Goal: Task Accomplishment & Management: Manage account settings

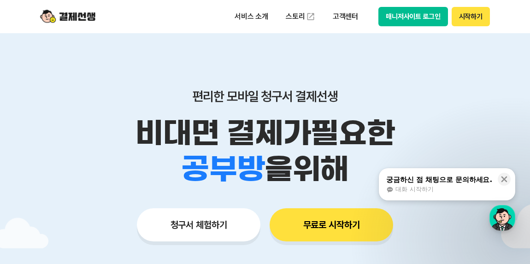
click at [470, 16] on button "시작하기" at bounding box center [470, 16] width 38 height 19
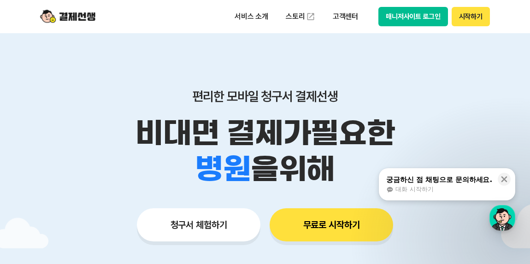
drag, startPoint x: 481, startPoint y: 100, endPoint x: 424, endPoint y: 31, distance: 89.6
click at [467, 86] on div "편리한 모바일 청구서 결제선생 비대면 결제가 필요한 학원 공부방 호텔 쇼핑몰 병원 배달 보험사 항공사 골프장 을 위해 청구서 체험하기 무료로 …" at bounding box center [265, 147] width 472 height 228
click at [422, 14] on button "매니저사이트 로그인" at bounding box center [413, 16] width 70 height 19
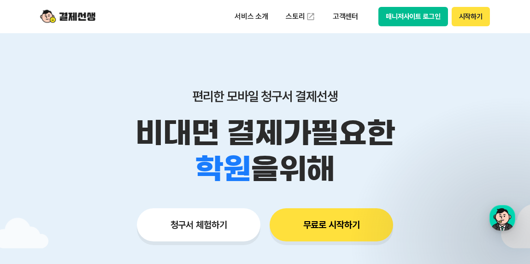
click at [420, 101] on div "편리한 모바일 청구서 결제선생 비대면 결제가 필요한 학원 공부방 호텔 쇼핑몰 병원 배달 보험사 항공사 골프장 을 위해" at bounding box center [265, 137] width 472 height 99
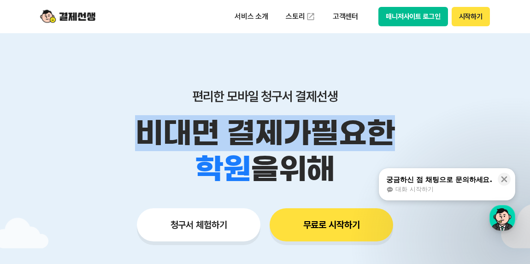
click at [418, 21] on button "매니저사이트 로그인" at bounding box center [413, 16] width 70 height 19
